Goal: Task Accomplishment & Management: Manage account settings

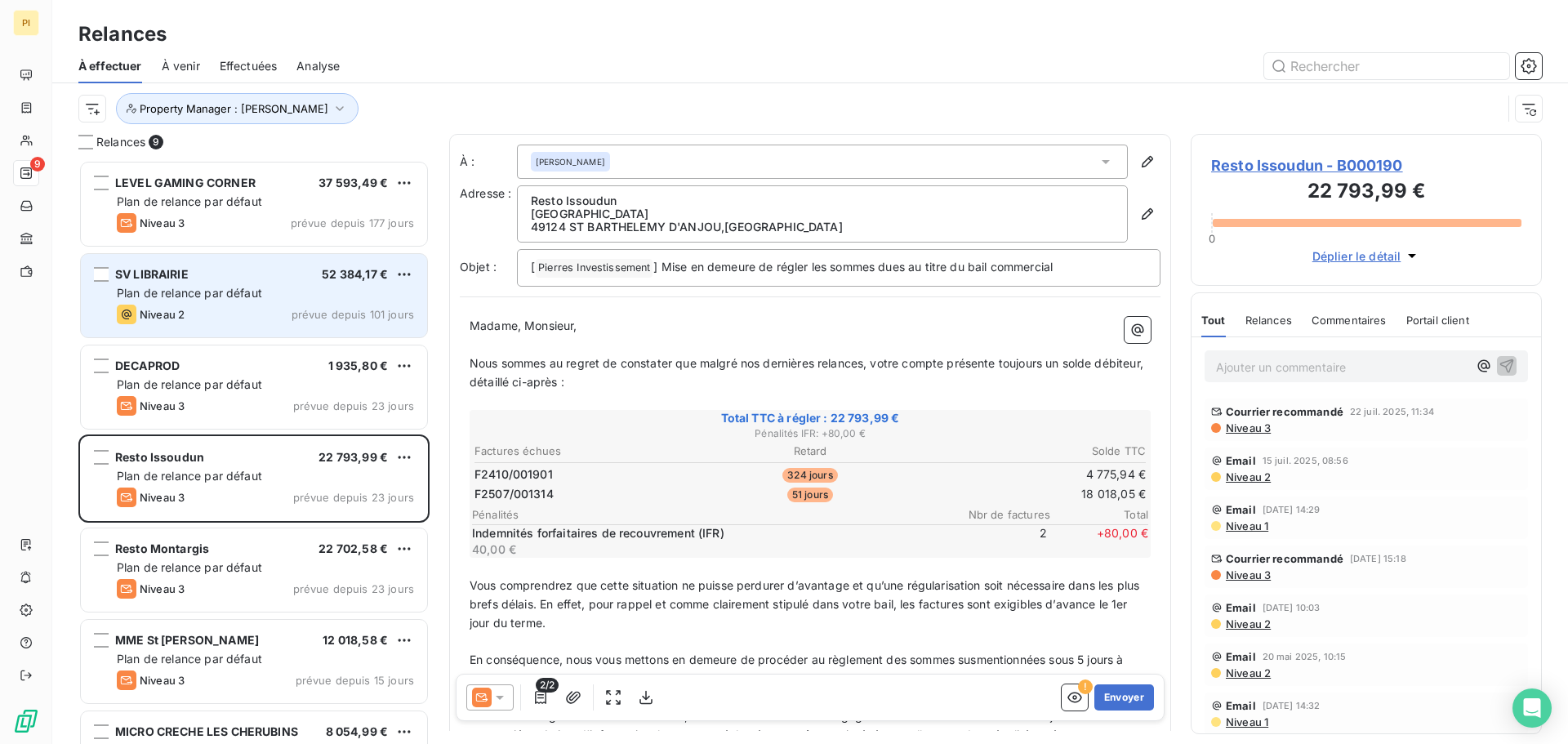
click at [335, 314] on span "prévue depuis 101 jours" at bounding box center [352, 314] width 123 height 13
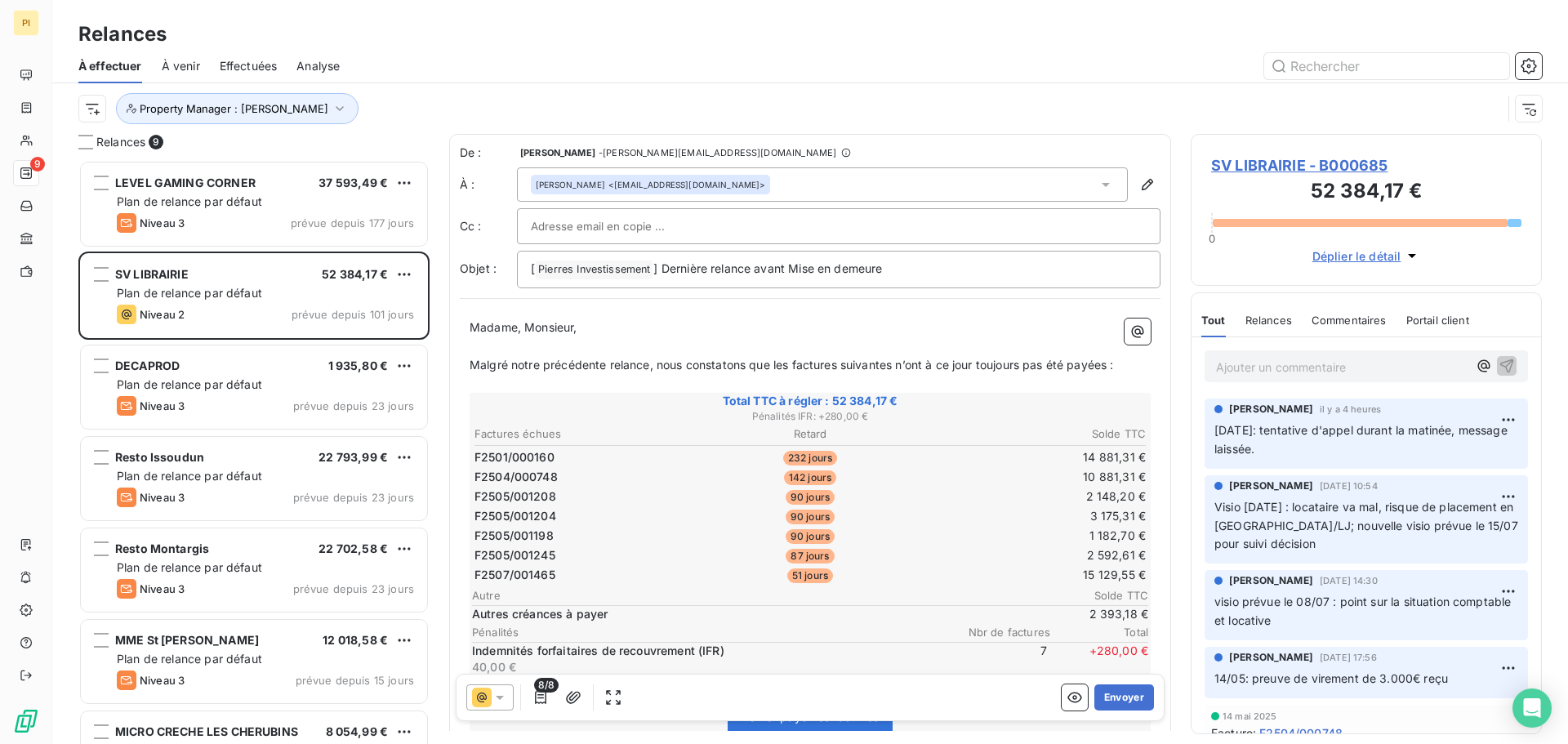
click at [1410, 371] on p "Ajouter un commentaire ﻿" at bounding box center [1342, 367] width 252 height 20
click at [1282, 364] on span "[DATE]: Ap-Midi" at bounding box center [1261, 365] width 89 height 14
click at [1390, 353] on div "[DATE] Après-Midi" at bounding box center [1366, 365] width 324 height 30
click at [1389, 369] on p "[DATE] Après-Midi" at bounding box center [1342, 366] width 252 height 18
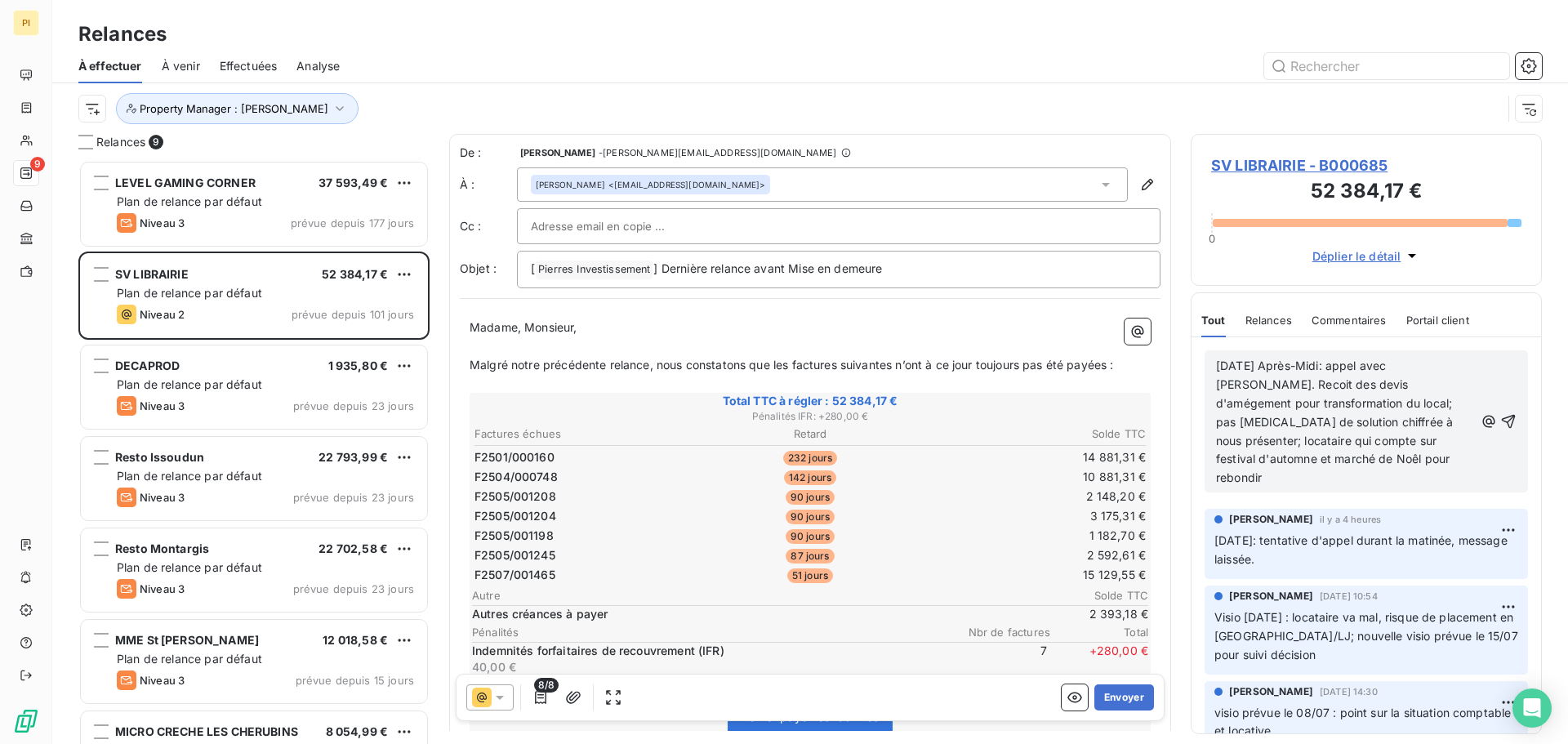
click at [1300, 459] on span "[DATE] Après-Midi: appel avec [PERSON_NAME]. Recoit des devis d'amégement pour …" at bounding box center [1336, 421] width 240 height 125
click at [1428, 461] on p "[DATE] Après-Midi: appel avec [PERSON_NAME]. Recoit des devis d'amégement pour …" at bounding box center [1346, 422] width 258 height 131
click at [1404, 385] on span "[DATE] Après-Midi: appel avec [PERSON_NAME]. Recoit des devis d'amégement pour …" at bounding box center [1342, 421] width 251 height 125
click at [1397, 385] on span "[DATE] Après-Midi: appel avec [PERSON_NAME]. Recoit des devis d'amégement pour …" at bounding box center [1342, 421] width 251 height 125
click at [1410, 482] on p "[DATE] Après-Midi: appel avec [PERSON_NAME]. Recoit des devis d'aménagement pou…" at bounding box center [1346, 422] width 258 height 131
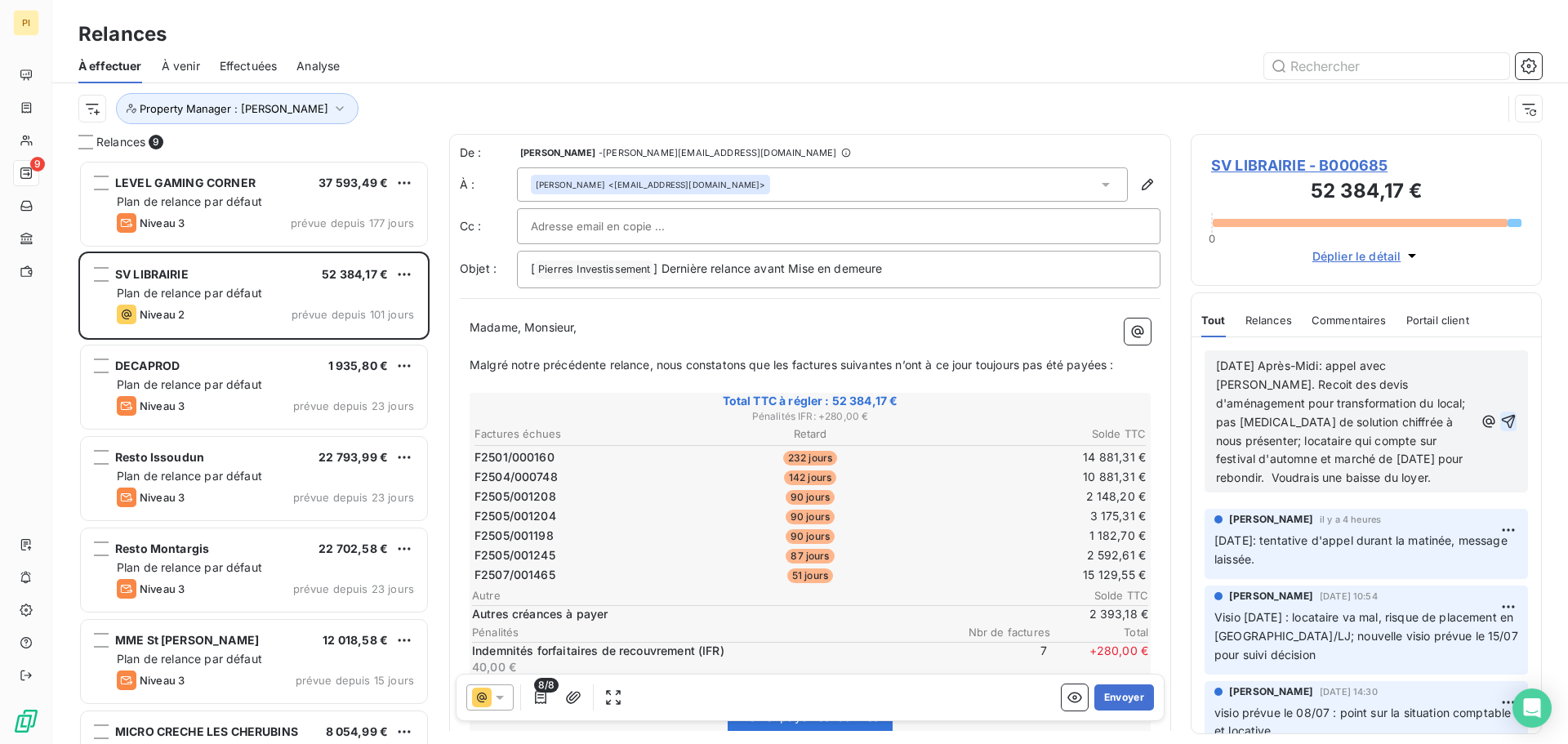
click at [1501, 427] on icon "button" at bounding box center [1509, 421] width 17 height 17
